Goal: Find specific page/section: Find specific page/section

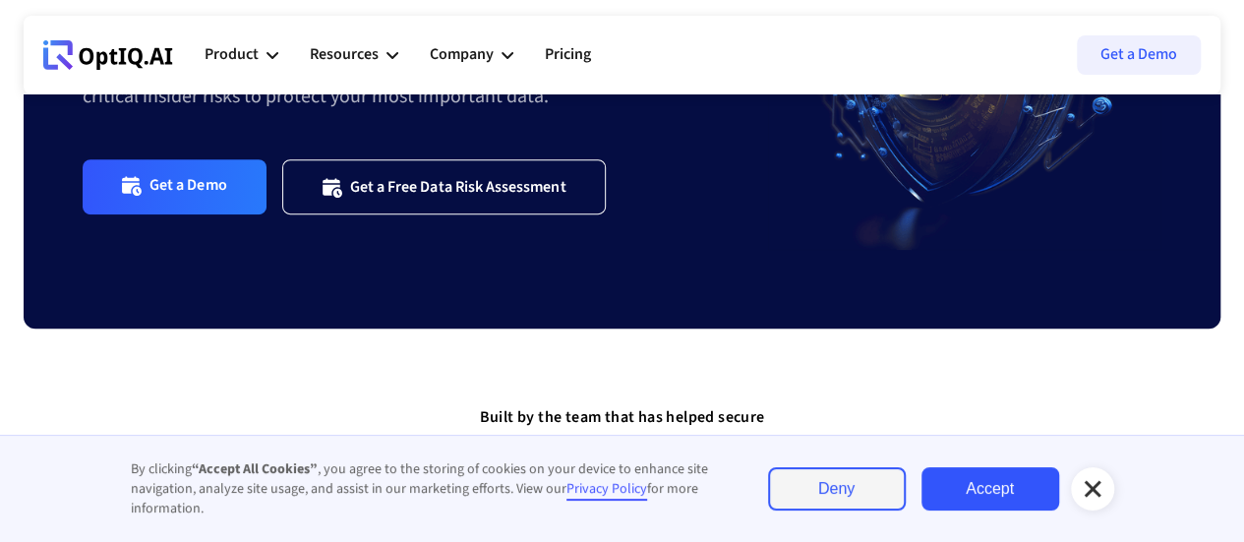
scroll to position [341, 0]
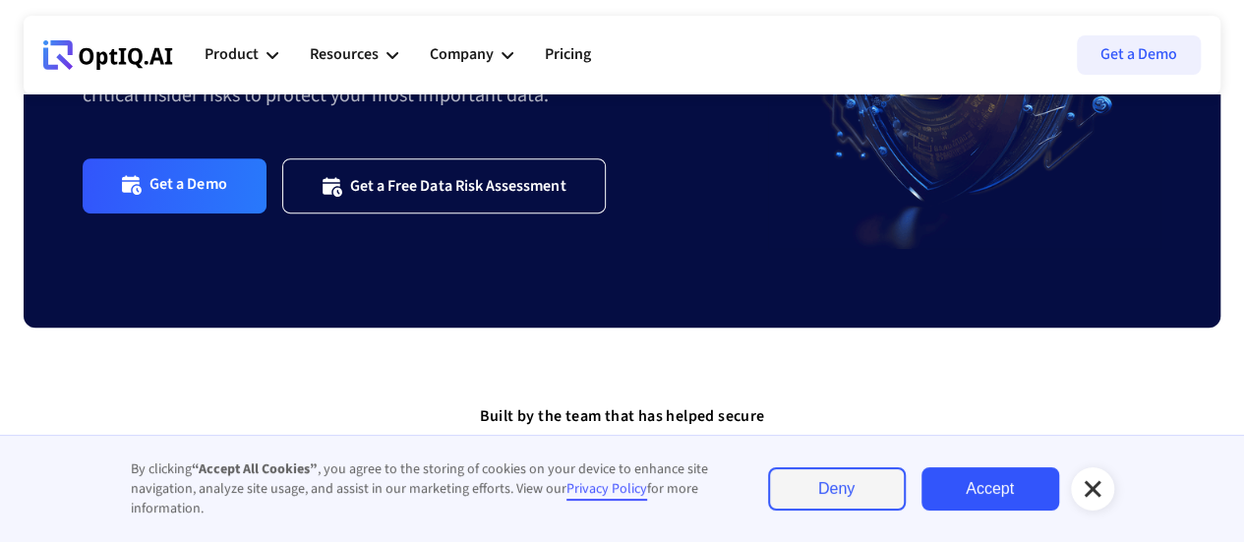
click at [967, 495] on link "Accept" at bounding box center [990, 488] width 138 height 43
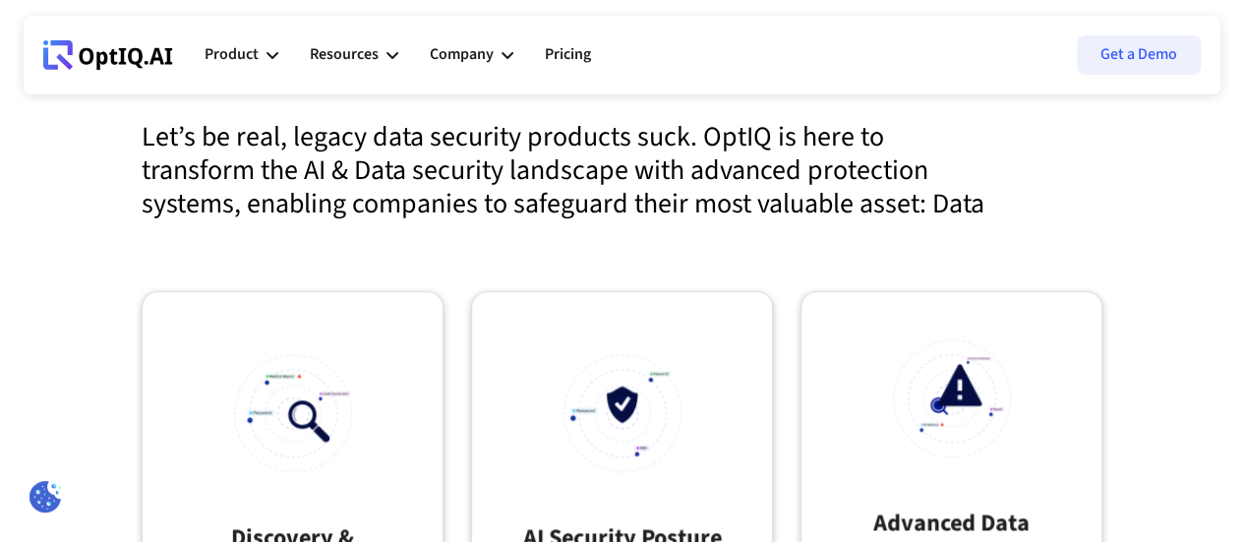
scroll to position [1051, 0]
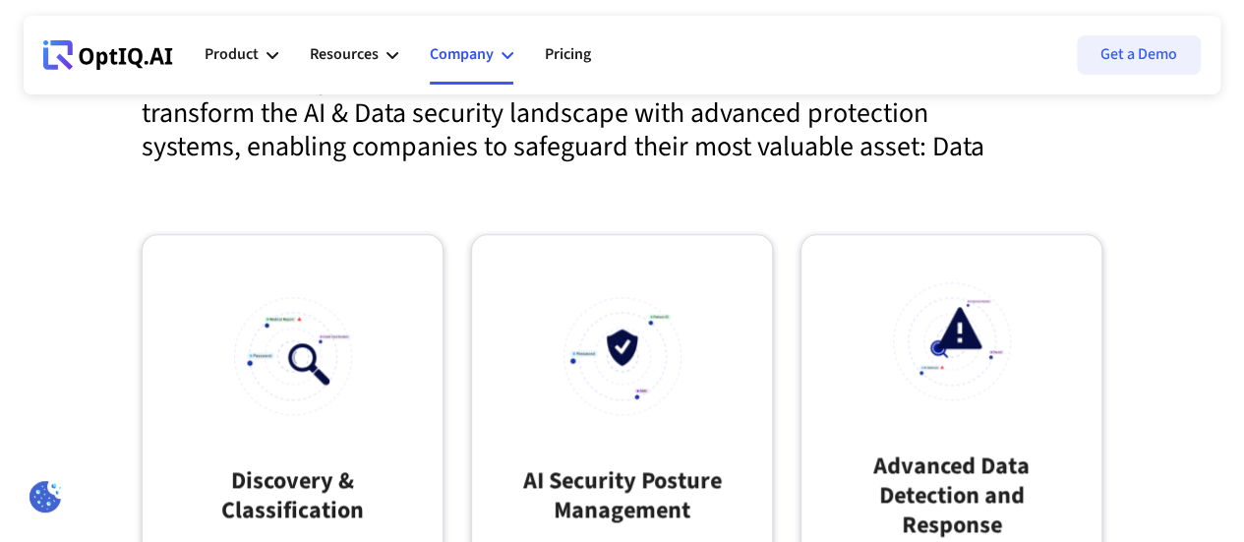
click at [503, 46] on div "Company" at bounding box center [472, 55] width 84 height 59
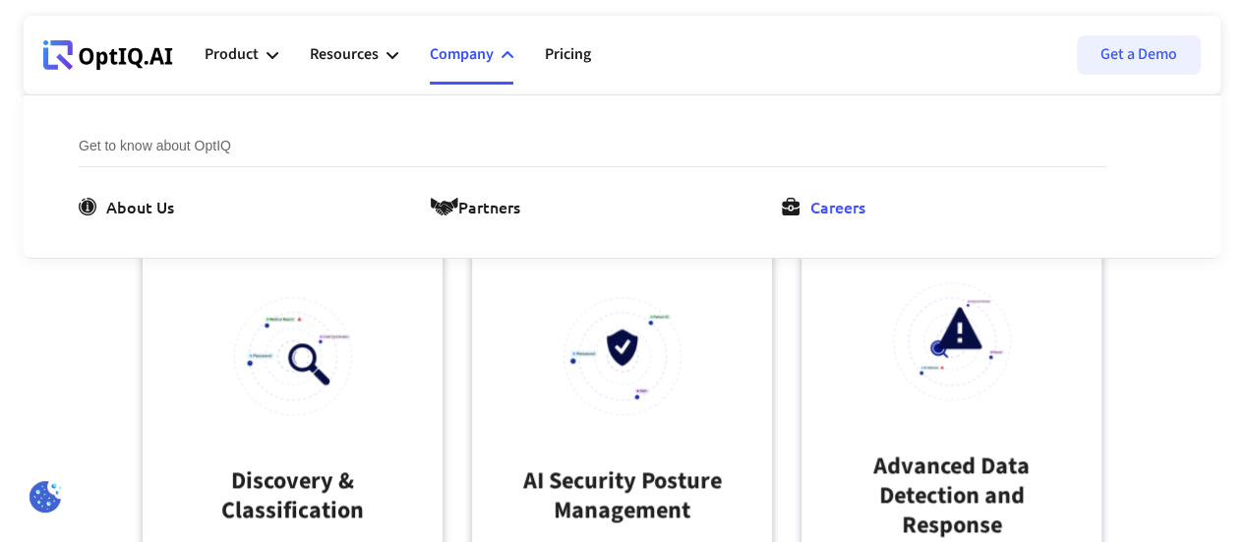
click at [810, 207] on div "Careers" at bounding box center [836, 207] width 55 height 24
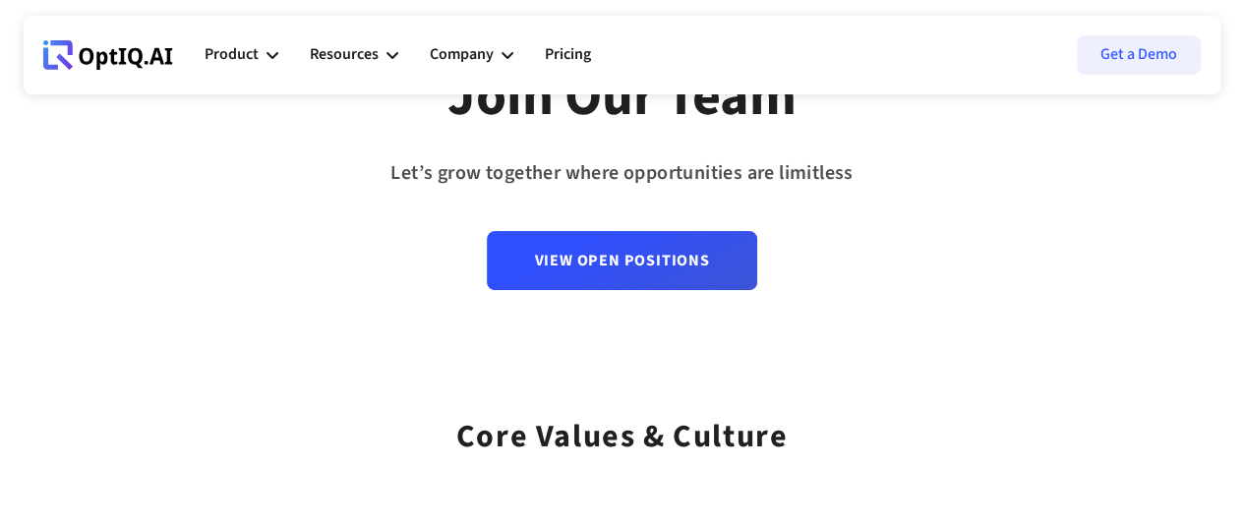
scroll to position [201, 0]
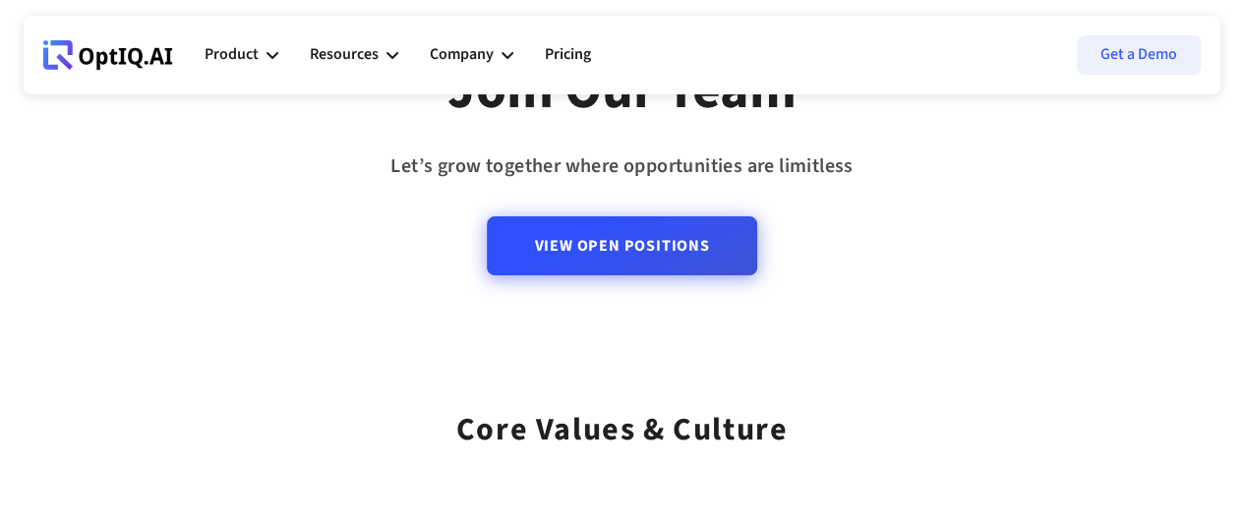
click at [682, 253] on link "View Open Positions" at bounding box center [621, 245] width 269 height 59
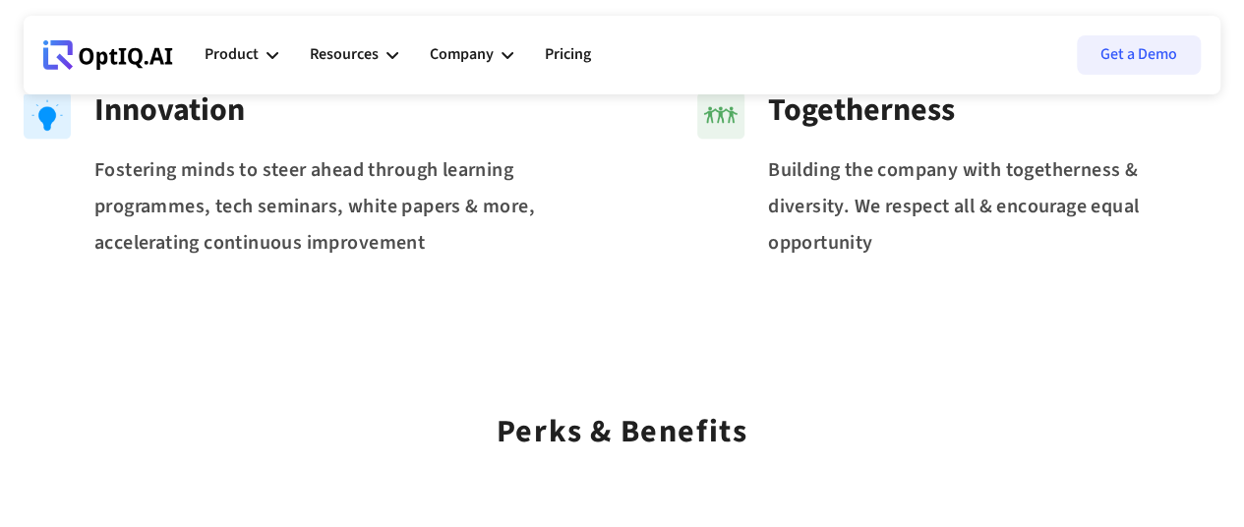
scroll to position [936, 0]
